Goal: Information Seeking & Learning: Learn about a topic

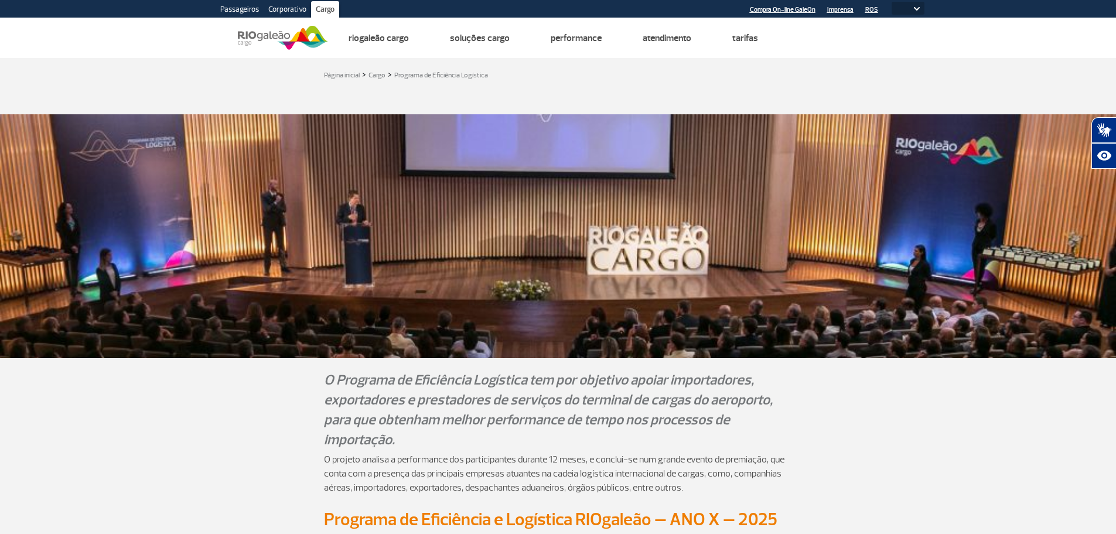
select select
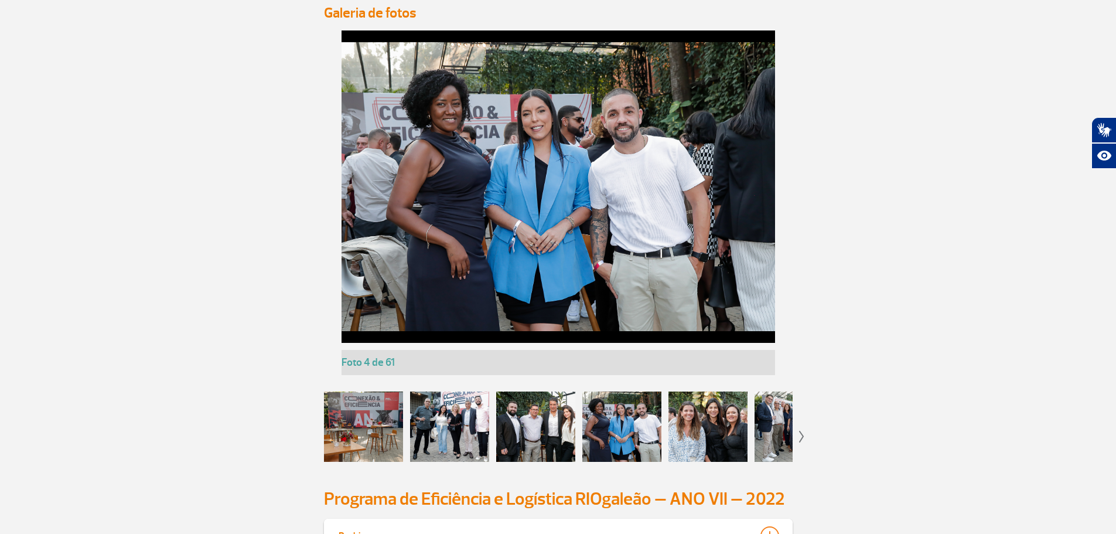
scroll to position [1171, 0]
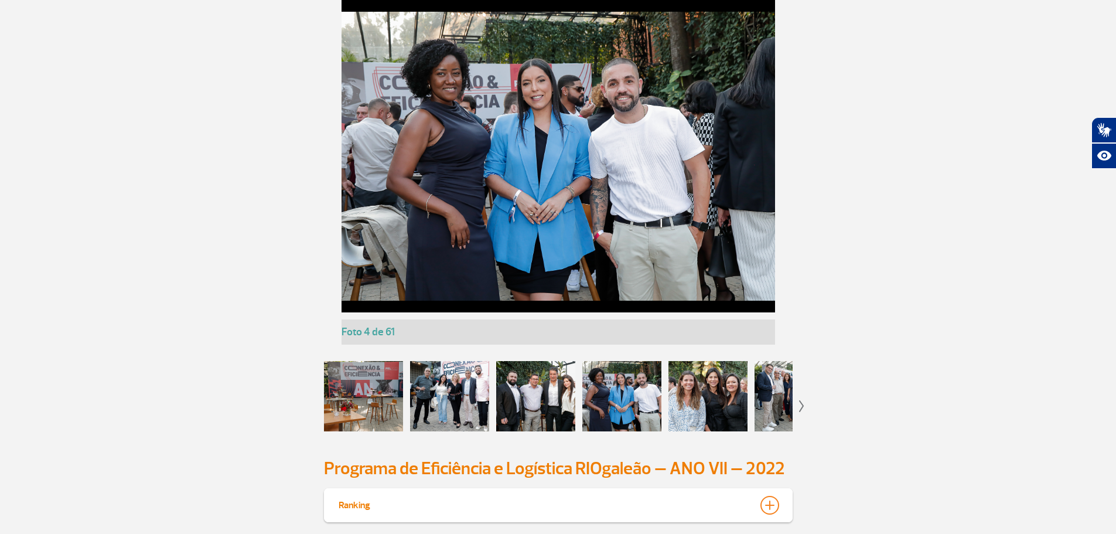
click at [436, 388] on div at bounding box center [449, 396] width 79 height 70
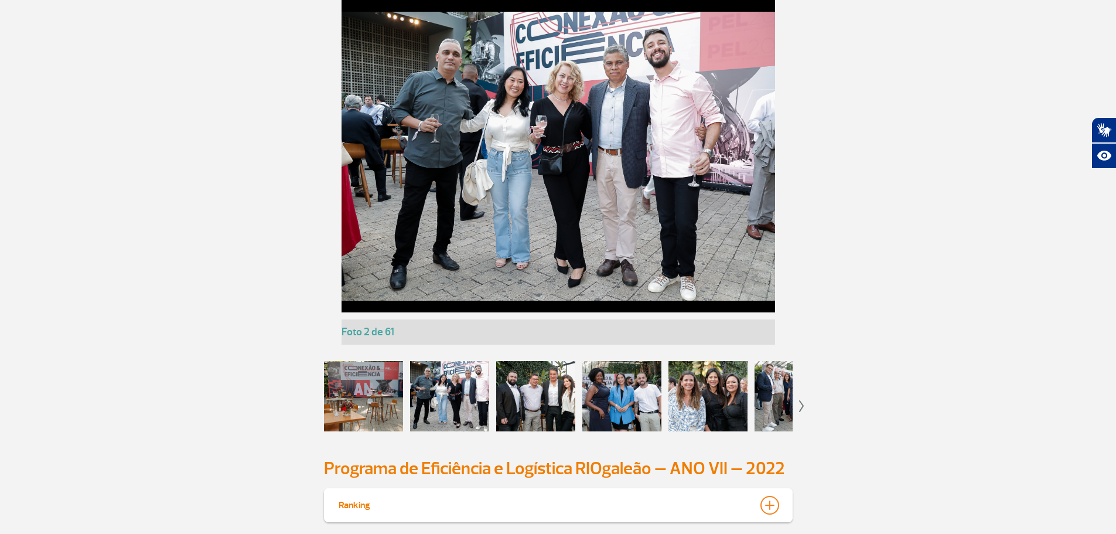
click at [558, 378] on div at bounding box center [535, 396] width 79 height 70
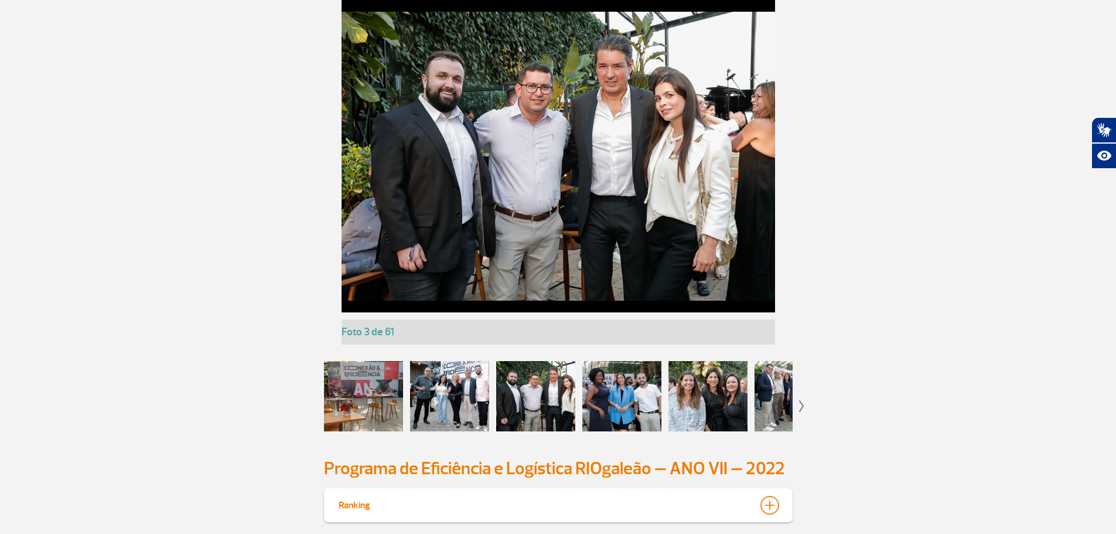
click at [627, 378] on div at bounding box center [621, 396] width 79 height 70
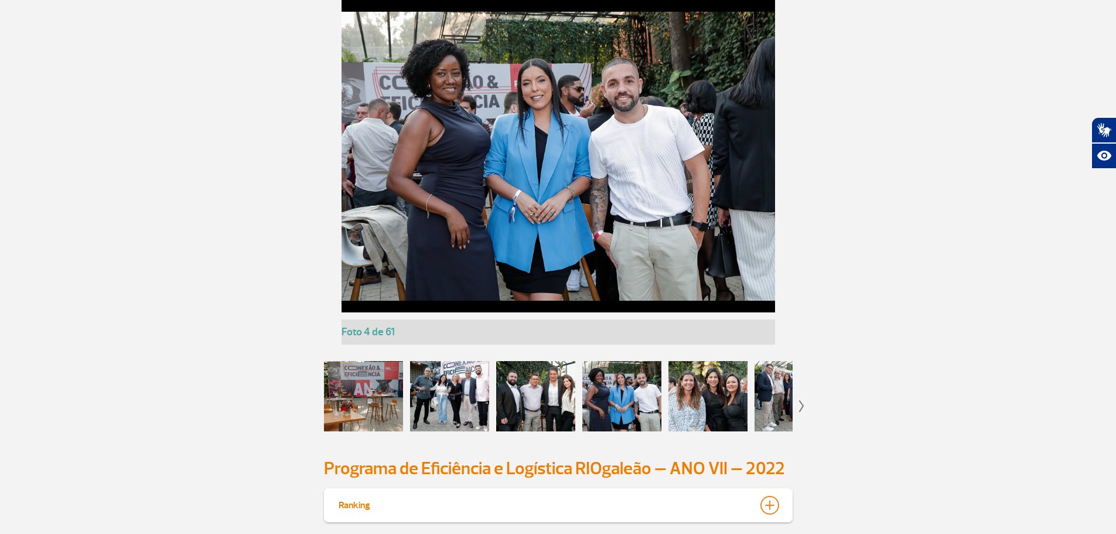
click at [690, 384] on div at bounding box center [707, 396] width 79 height 70
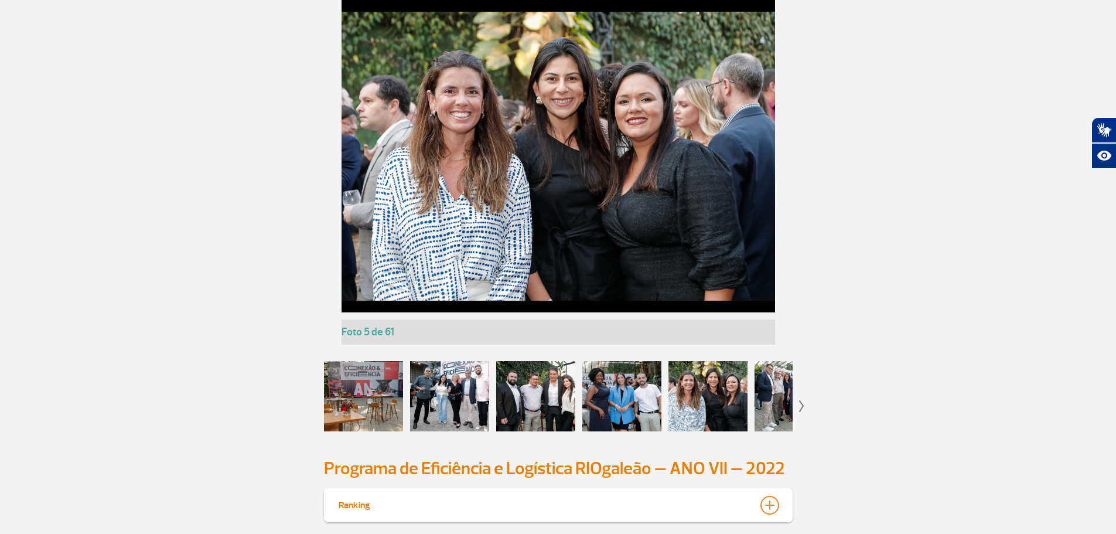
click at [771, 382] on div at bounding box center [793, 396] width 79 height 70
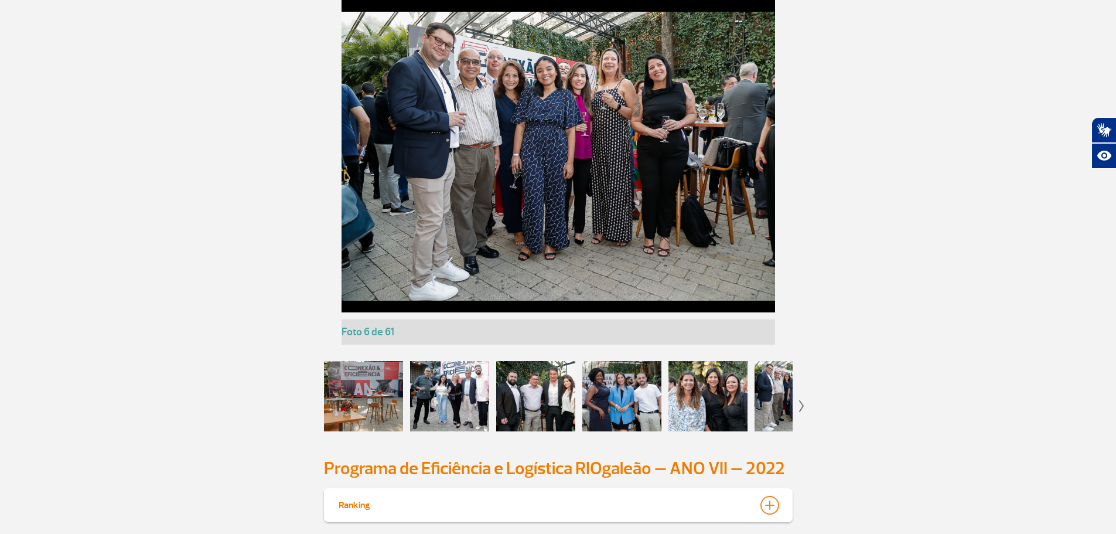
click at [774, 390] on div at bounding box center [793, 396] width 79 height 70
click at [767, 394] on div at bounding box center [793, 396] width 79 height 70
click at [798, 402] on app-gallery-with-thumbs "Foto 1 de 61 Foto 2 de 61 Foto 3 de 61 Foto 4 de 61 Foto 5 de 61 Foto 6 de 61 F…" at bounding box center [558, 221] width 650 height 443
click at [803, 405] on img at bounding box center [801, 406] width 5 height 12
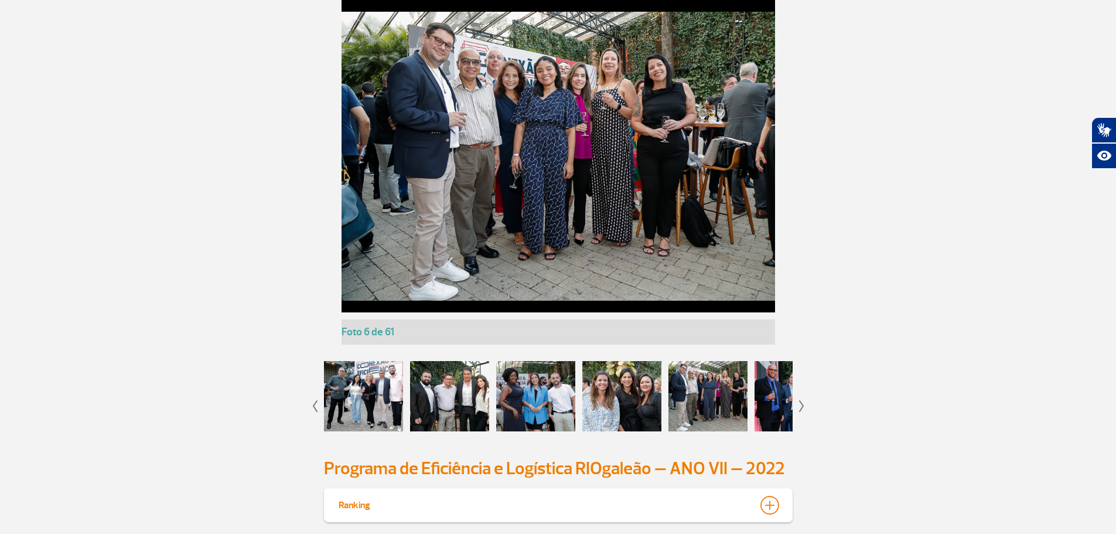
click at [803, 405] on img at bounding box center [801, 406] width 5 height 12
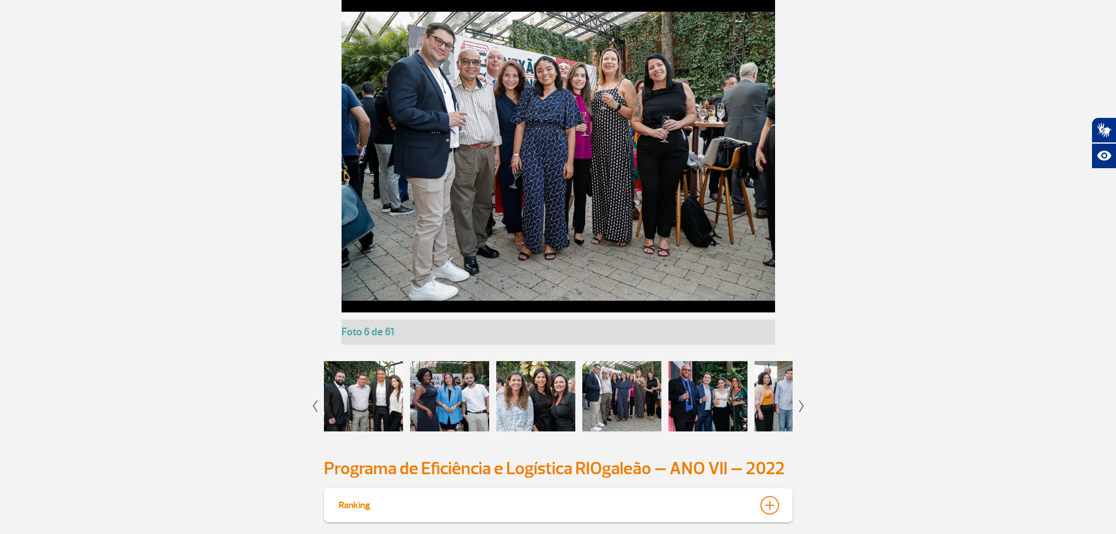
click at [803, 405] on img at bounding box center [801, 406] width 5 height 12
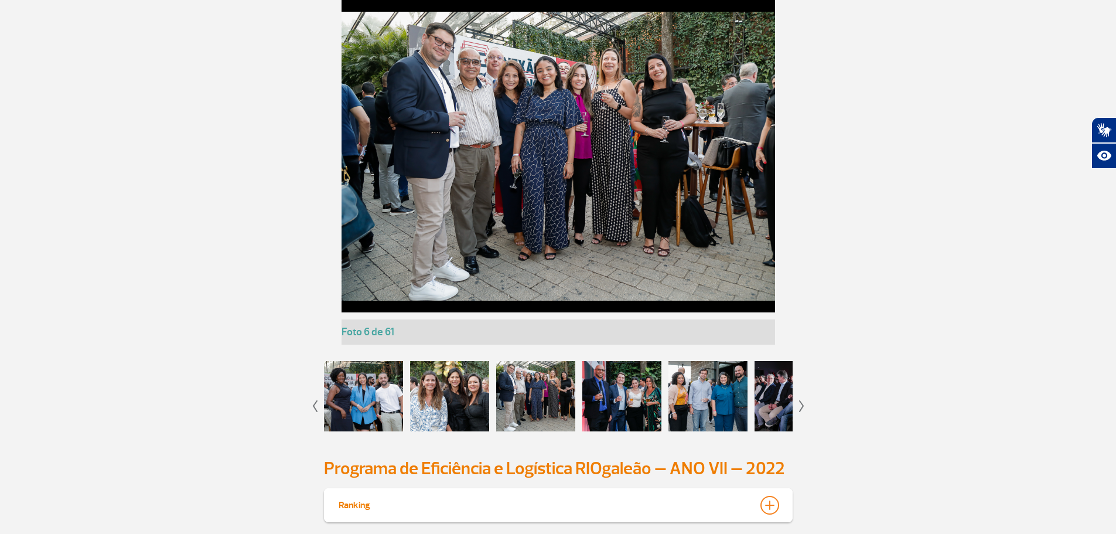
click at [803, 405] on img at bounding box center [801, 406] width 5 height 12
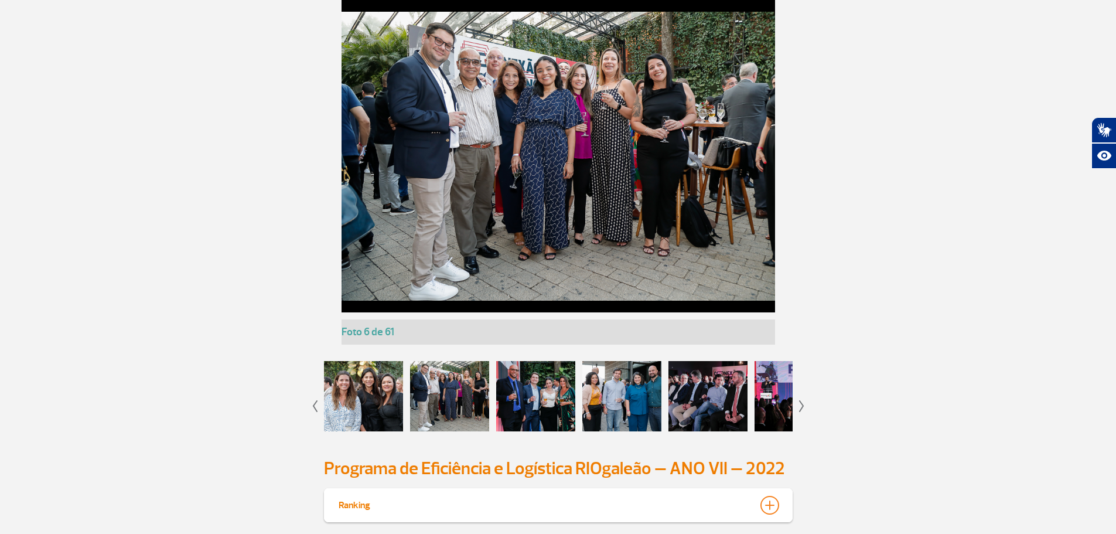
click at [542, 401] on div at bounding box center [535, 396] width 79 height 70
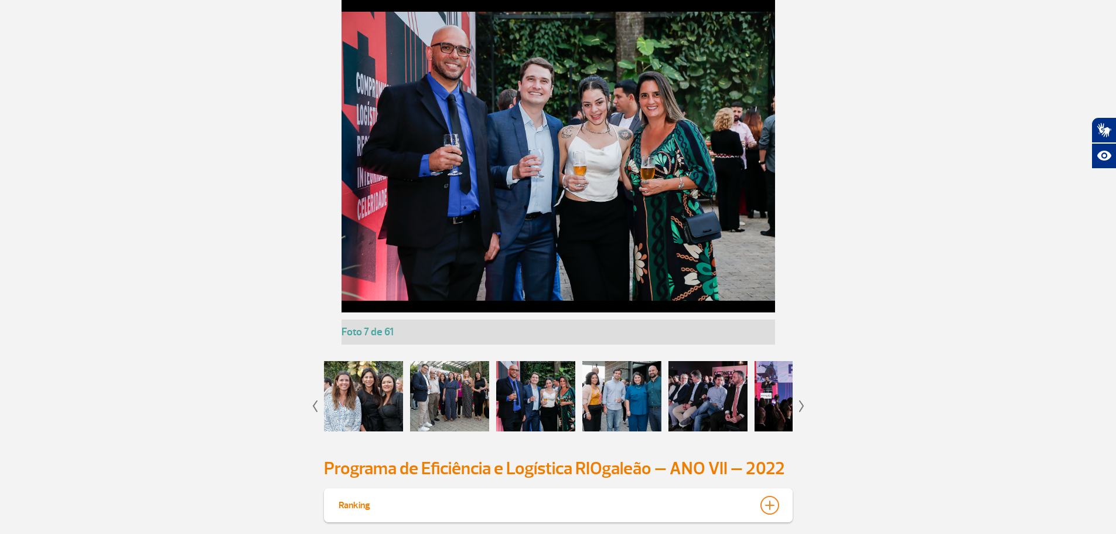
click at [632, 395] on div at bounding box center [621, 396] width 79 height 70
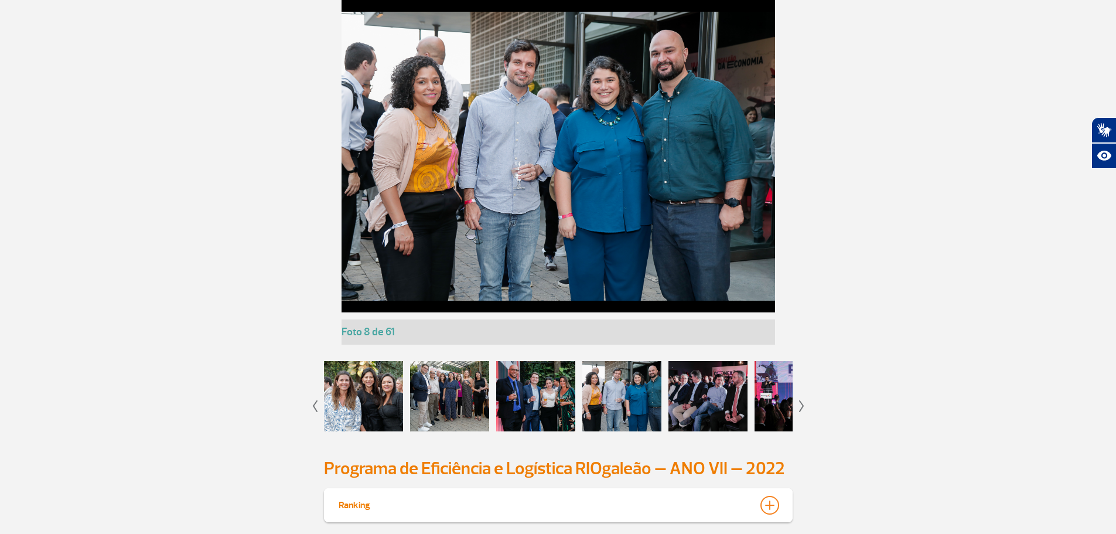
click at [692, 390] on div at bounding box center [707, 396] width 79 height 70
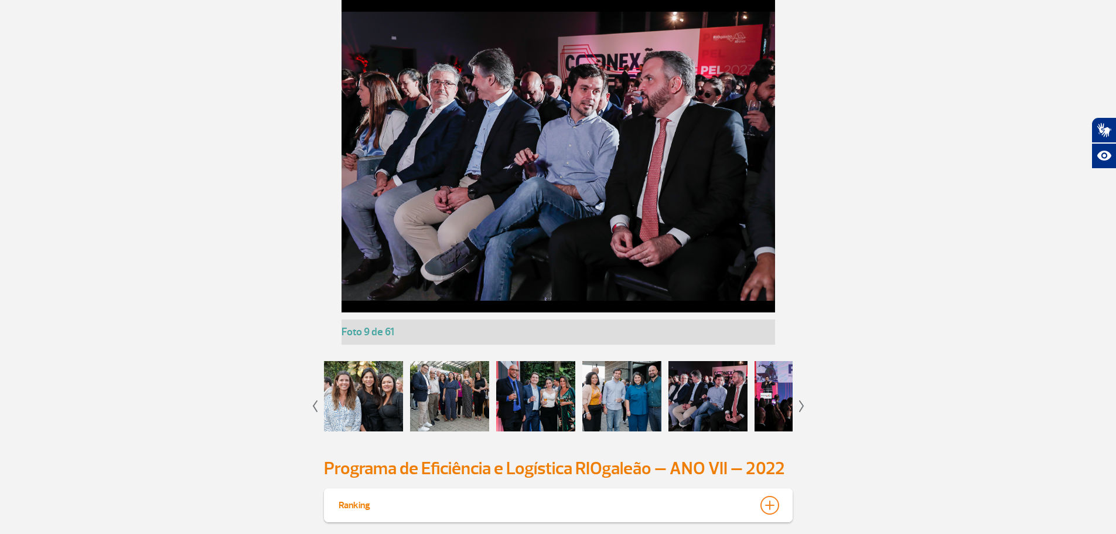
click at [801, 405] on img at bounding box center [801, 406] width 5 height 12
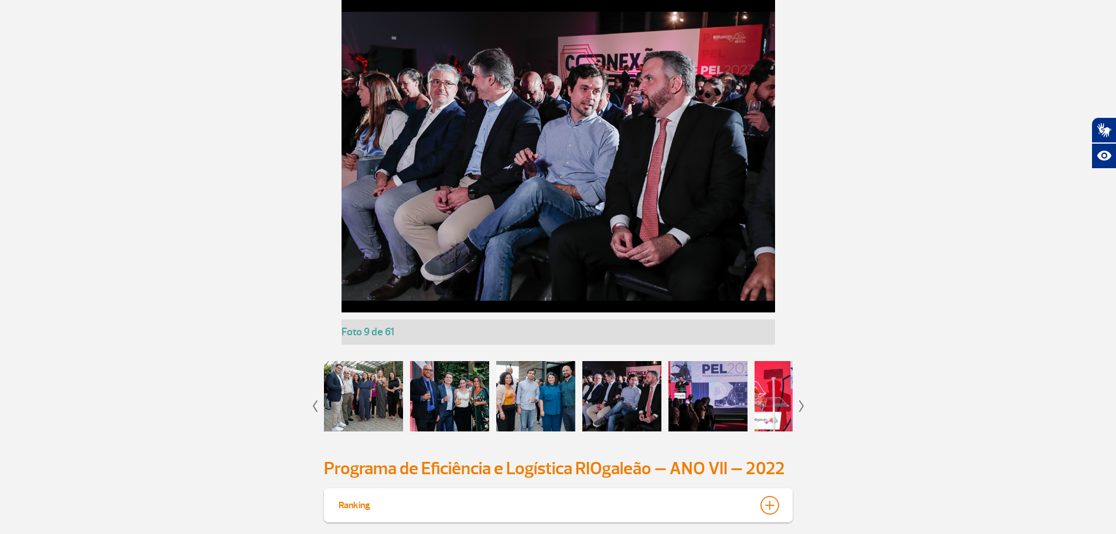
click at [801, 405] on img at bounding box center [801, 406] width 5 height 12
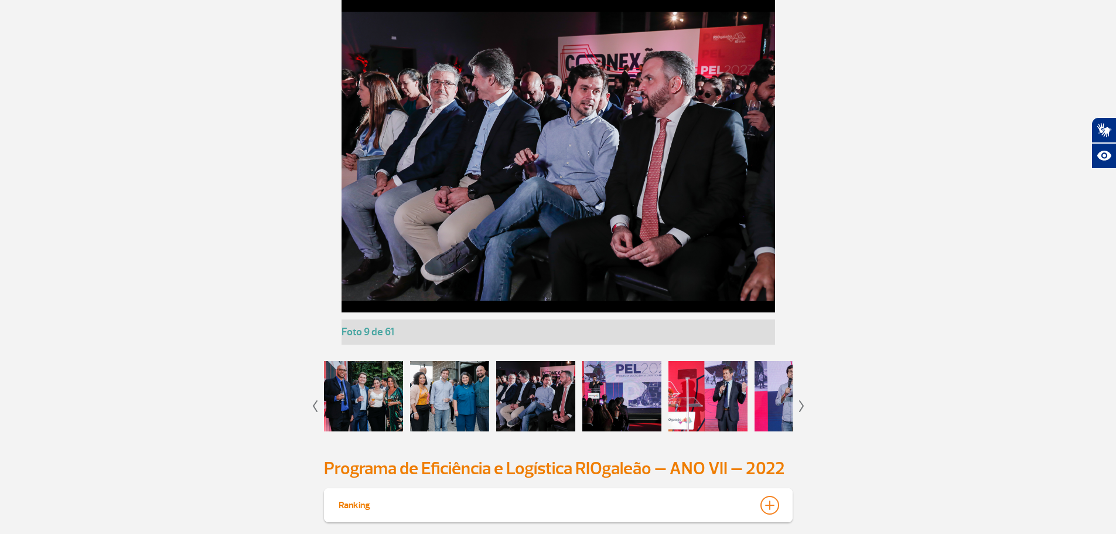
click at [801, 405] on img at bounding box center [801, 406] width 5 height 12
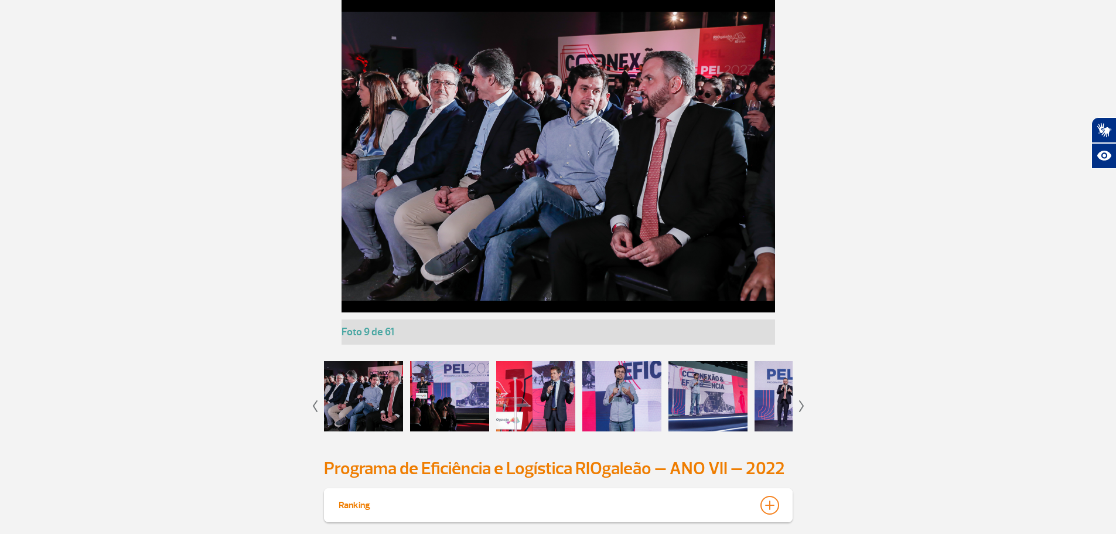
click at [801, 405] on img at bounding box center [801, 406] width 5 height 12
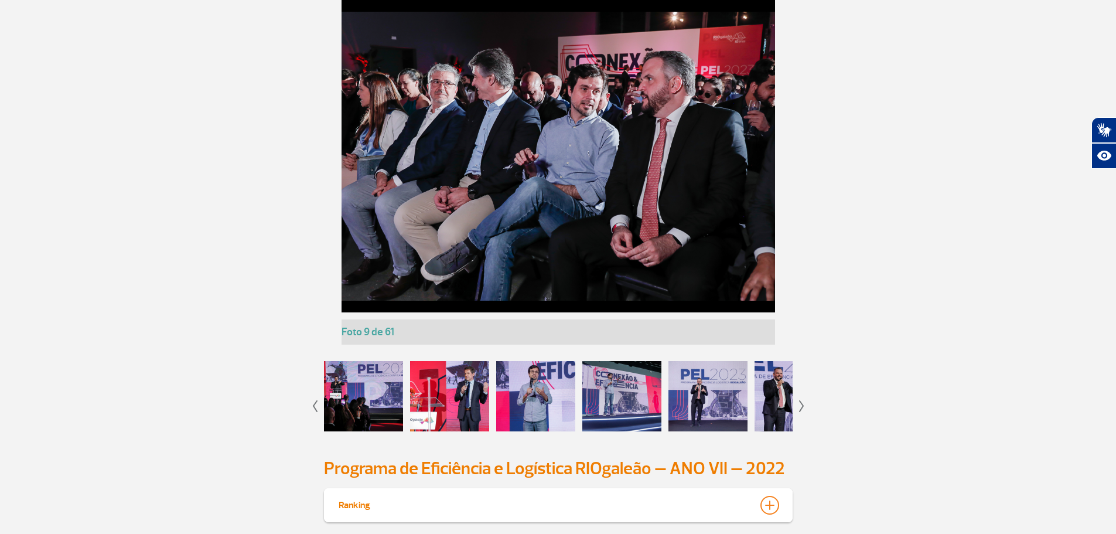
click at [801, 405] on img at bounding box center [801, 406] width 5 height 12
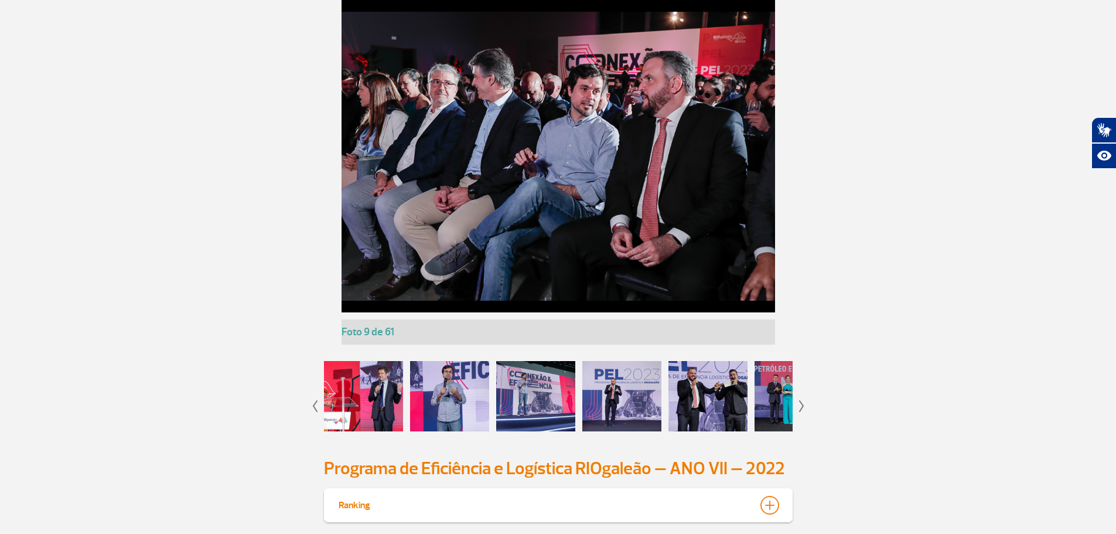
click at [801, 405] on img at bounding box center [801, 406] width 5 height 12
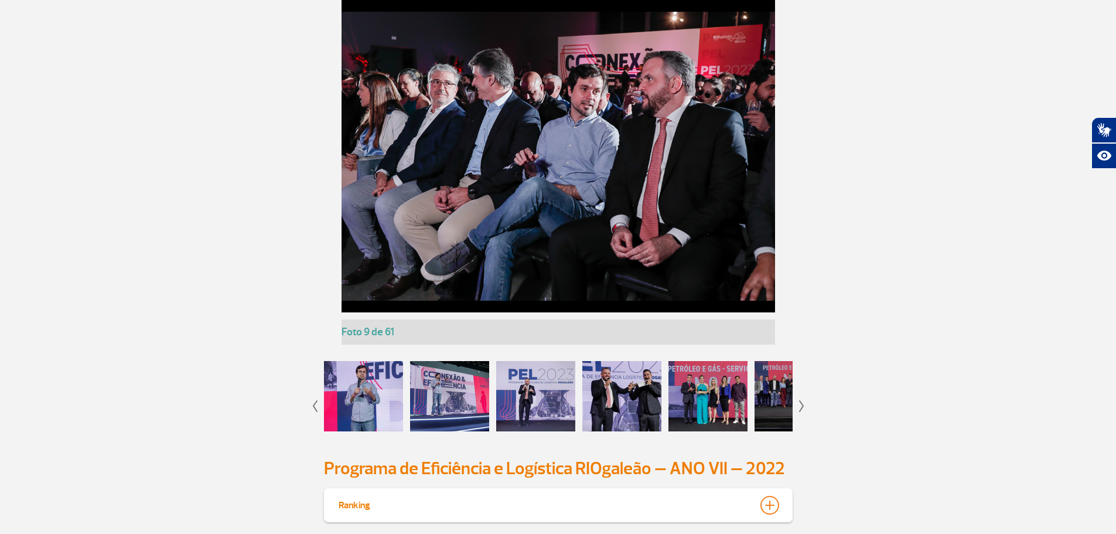
click at [801, 405] on img at bounding box center [801, 406] width 5 height 12
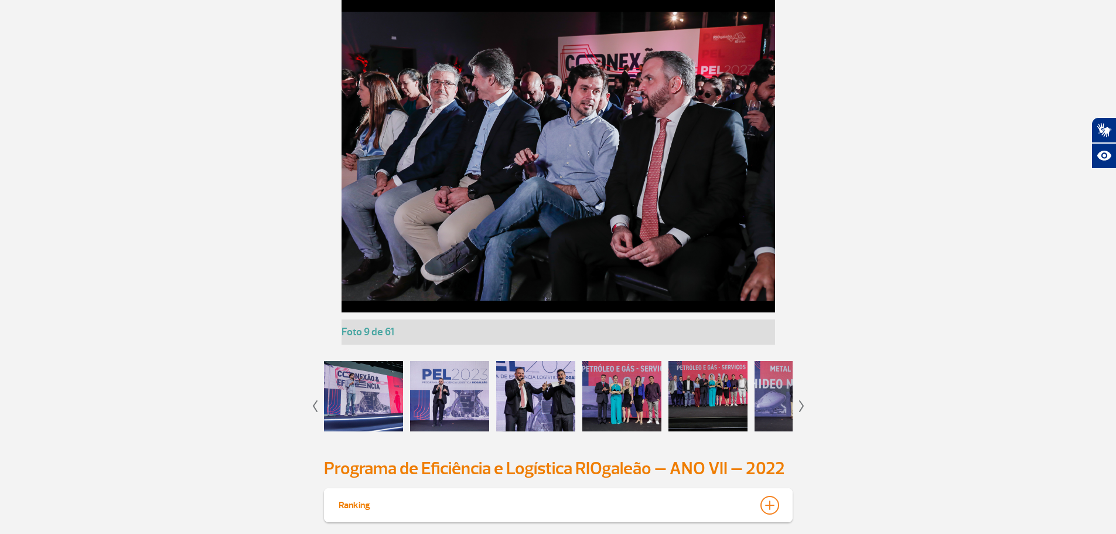
click at [552, 392] on div at bounding box center [535, 396] width 79 height 70
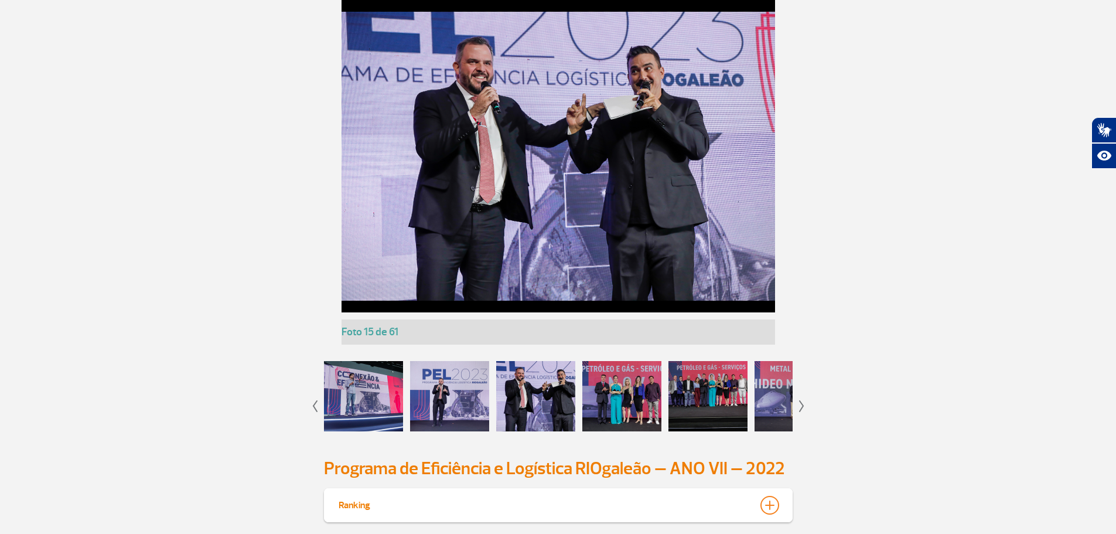
click at [640, 389] on div at bounding box center [621, 396] width 79 height 70
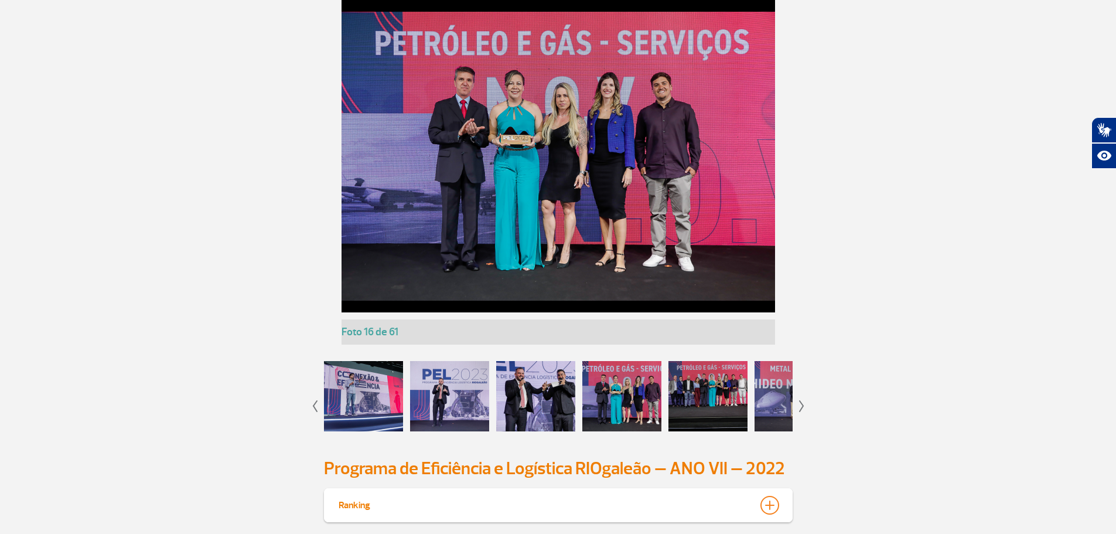
click at [716, 388] on div at bounding box center [707, 396] width 79 height 70
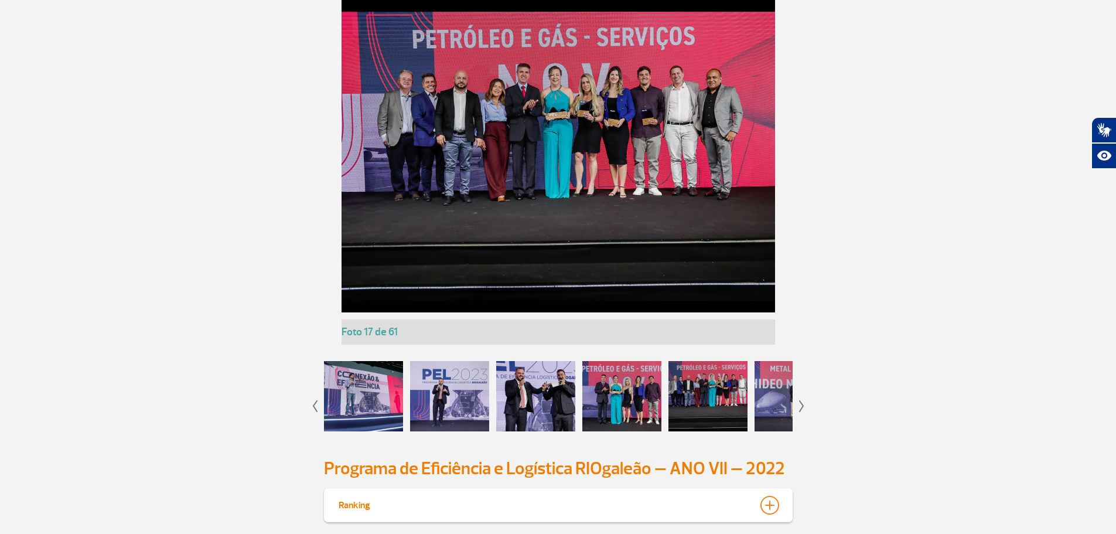
click at [800, 405] on img at bounding box center [801, 406] width 5 height 12
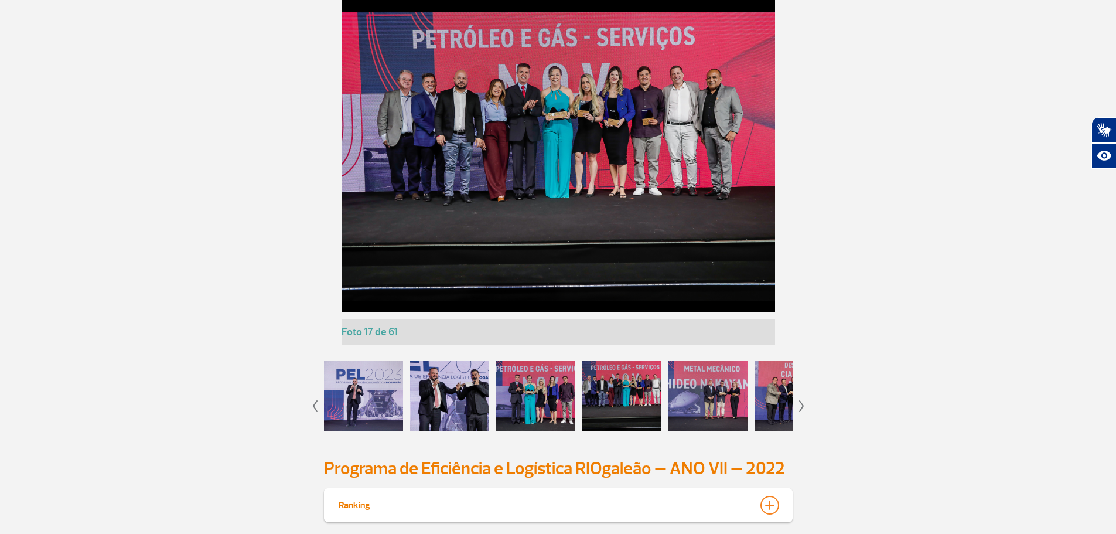
click at [800, 405] on img at bounding box center [801, 406] width 5 height 12
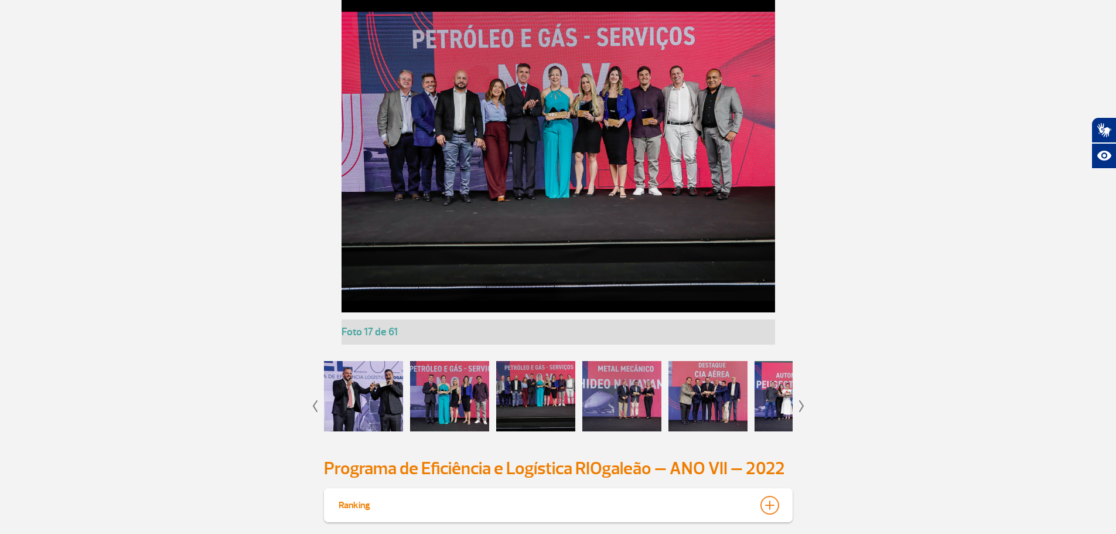
click at [800, 405] on img at bounding box center [801, 406] width 5 height 12
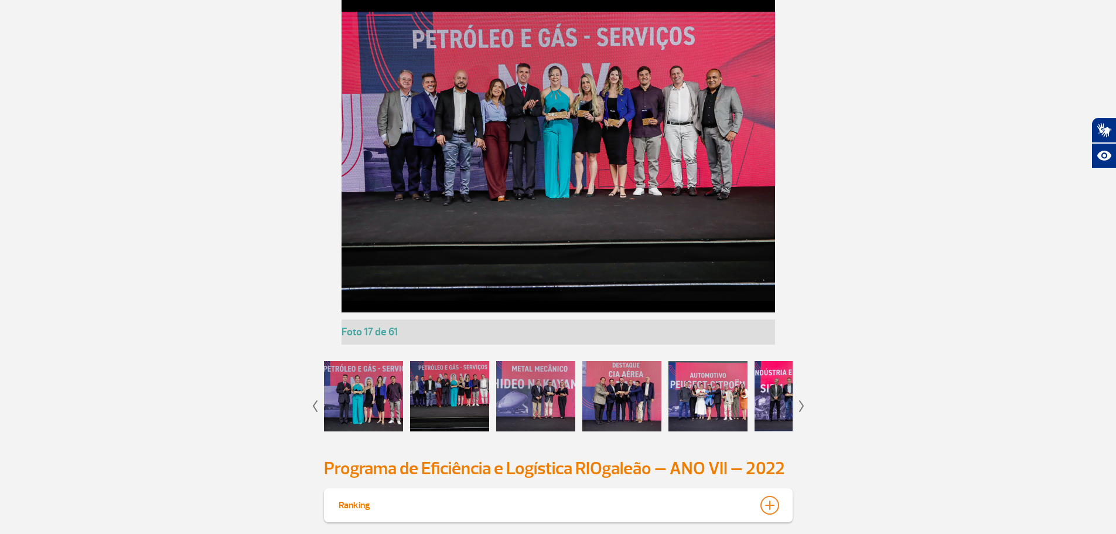
click at [800, 405] on img at bounding box center [801, 406] width 5 height 12
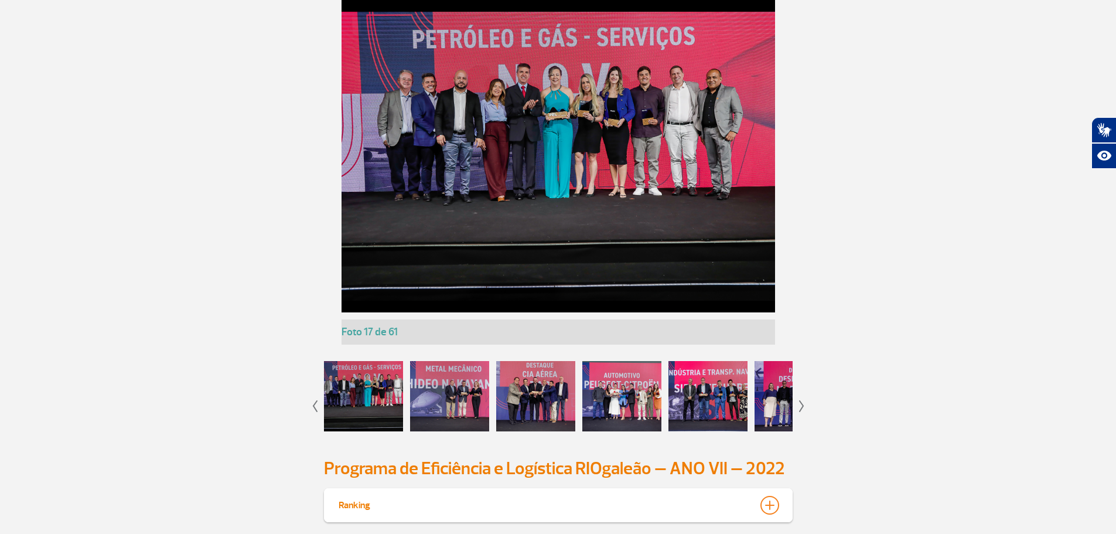
click at [595, 399] on div at bounding box center [621, 396] width 79 height 70
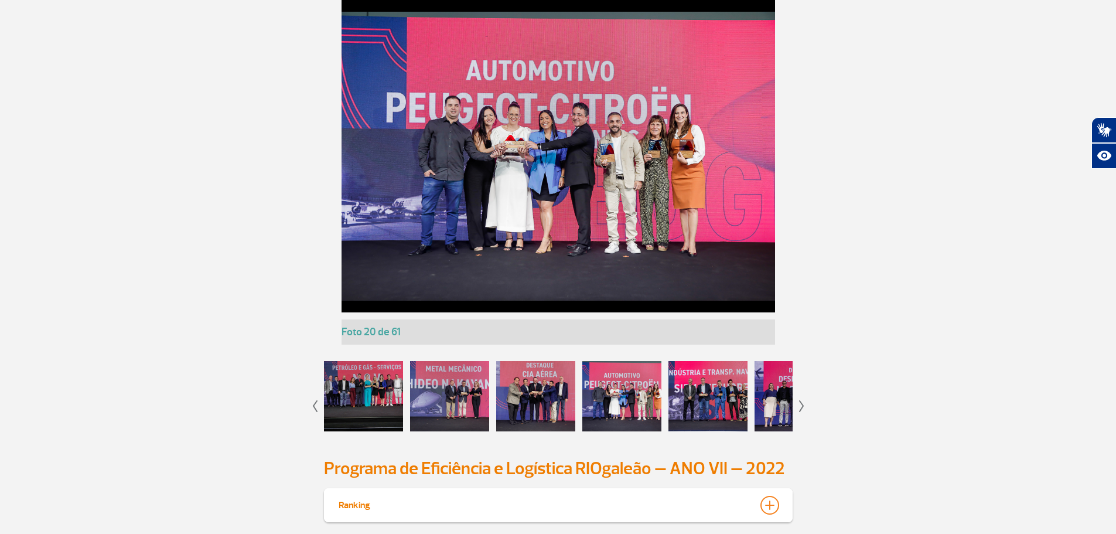
click at [693, 397] on div at bounding box center [707, 396] width 79 height 70
